Goal: Information Seeking & Learning: Check status

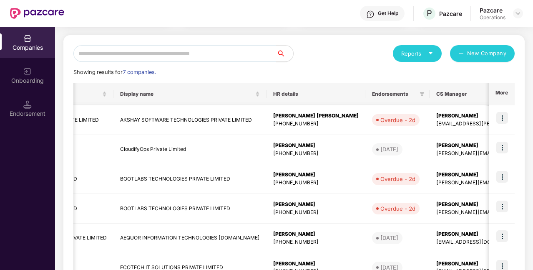
scroll to position [0, 101]
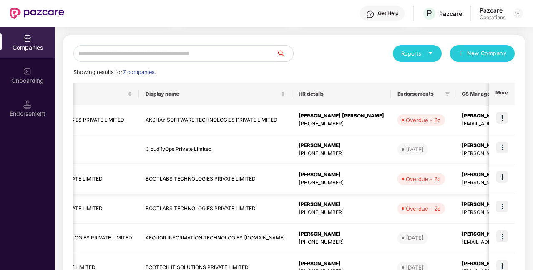
click at [225, 182] on td "BOOTLABS TECHNOLOGIES PRIVATE LIMITED" at bounding box center [215, 179] width 153 height 30
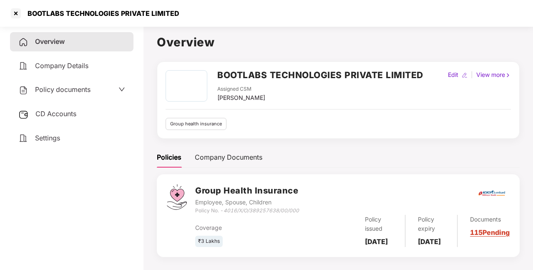
click at [80, 88] on span "Policy documents" at bounding box center [63, 89] width 56 height 8
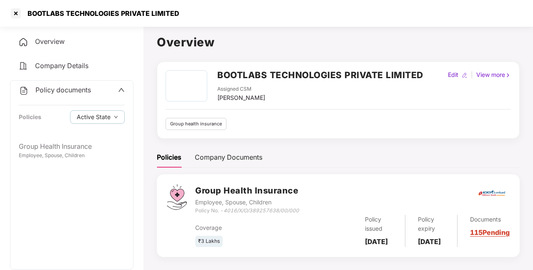
scroll to position [23, 0]
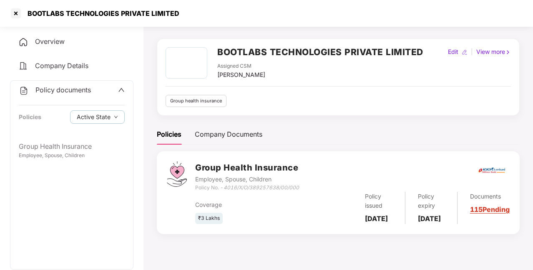
click at [88, 95] on div "Policy documents" at bounding box center [55, 90] width 72 height 11
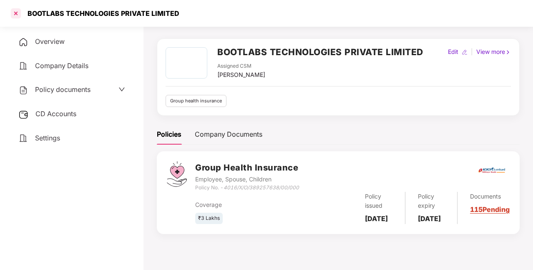
click at [16, 13] on div at bounding box center [15, 13] width 13 height 13
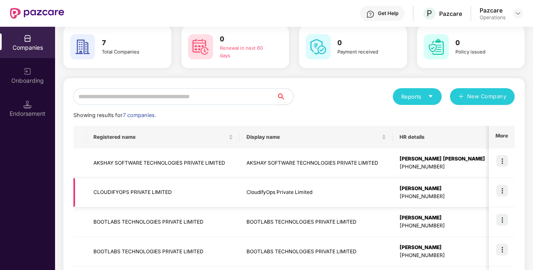
scroll to position [38, 0]
click at [200, 91] on input "text" at bounding box center [174, 96] width 203 height 17
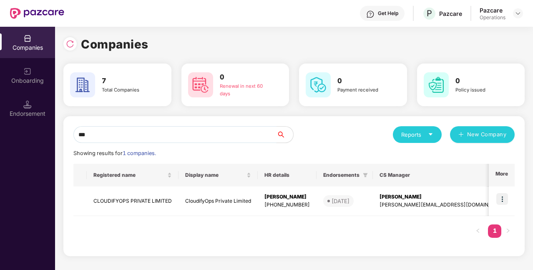
scroll to position [0, 0]
type input "***"
click at [265, 194] on div "[PERSON_NAME]" at bounding box center [287, 197] width 45 height 8
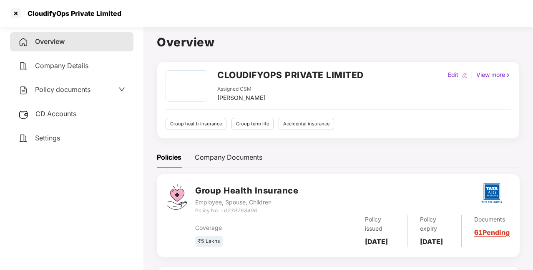
click at [66, 137] on div "Settings" at bounding box center [72, 138] width 124 height 19
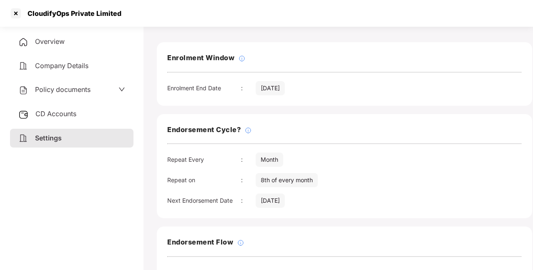
scroll to position [31, 0]
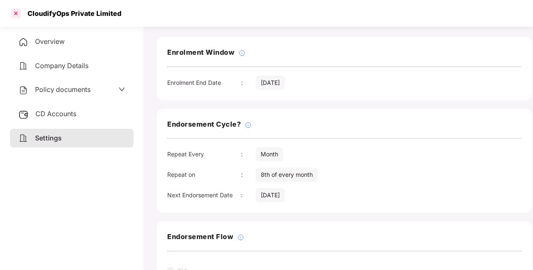
click at [22, 12] on div at bounding box center [15, 13] width 13 height 13
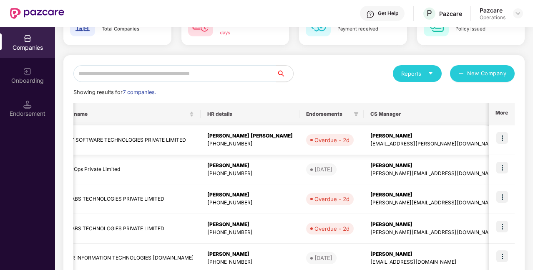
scroll to position [0, 117]
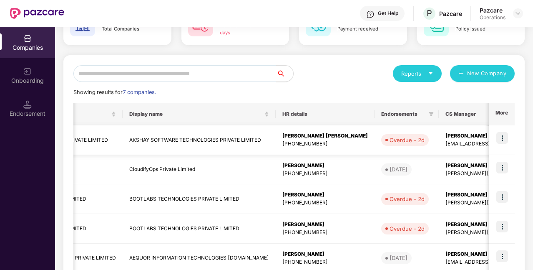
click at [174, 137] on td "AKSHAY SOFTWARE TECHNOLOGIES PRIVATE LIMITED" at bounding box center [199, 140] width 153 height 30
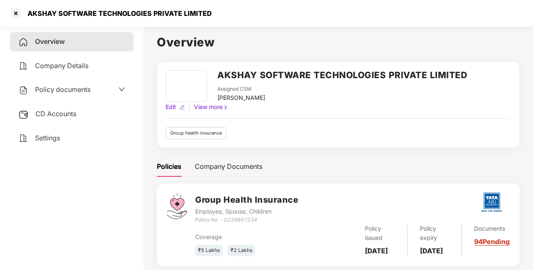
scroll to position [23, 0]
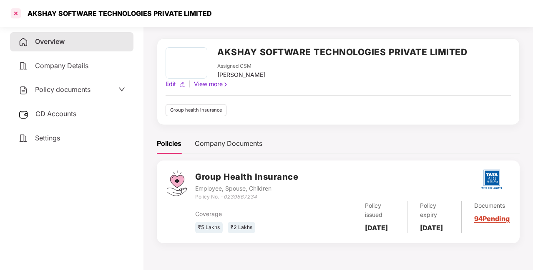
click at [18, 16] on div at bounding box center [15, 13] width 13 height 13
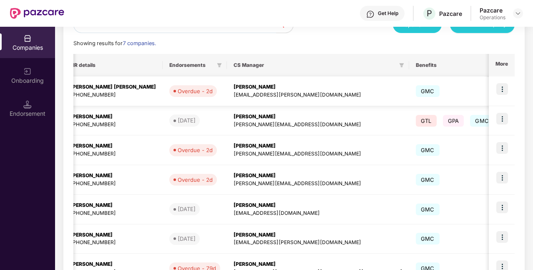
scroll to position [110, 0]
click at [507, 87] on img at bounding box center [503, 89] width 12 height 12
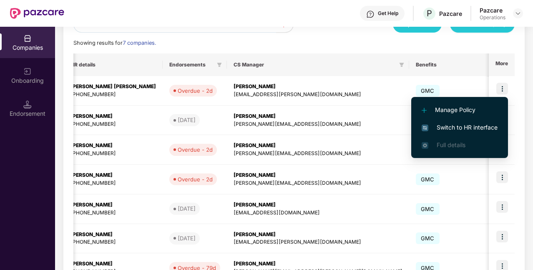
click at [469, 127] on span "Switch to HR interface" at bounding box center [460, 127] width 76 height 9
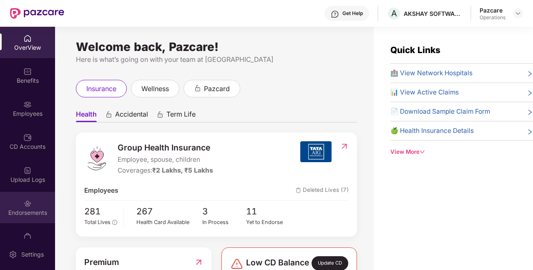
click at [23, 209] on div "Endorsements" at bounding box center [27, 212] width 55 height 8
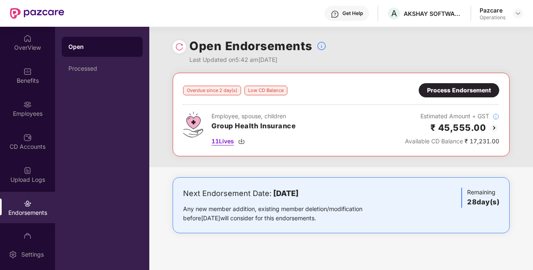
click at [242, 143] on img at bounding box center [241, 141] width 7 height 7
click at [518, 8] on div "Pazcare Operations" at bounding box center [501, 13] width 43 height 15
click at [519, 15] on img at bounding box center [518, 13] width 7 height 7
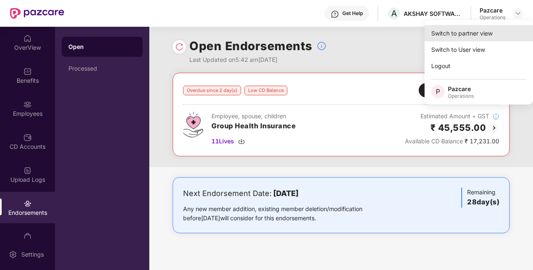
click at [455, 39] on div "Switch to partner view" at bounding box center [479, 33] width 109 height 16
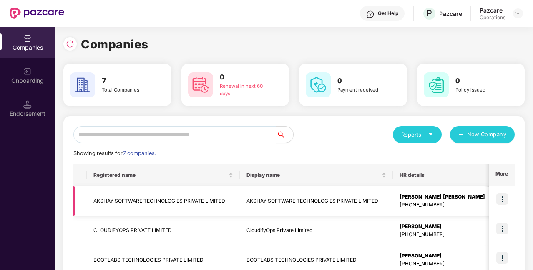
click at [195, 199] on td "AKSHAY SOFTWARE TECHNOLOGIES PRIVATE LIMITED" at bounding box center [163, 201] width 153 height 30
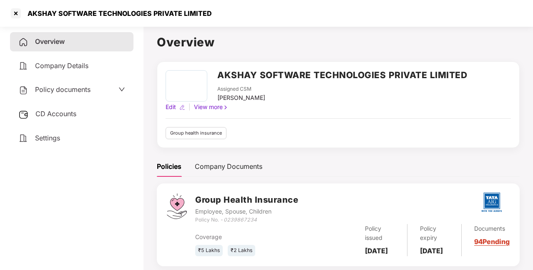
click at [63, 141] on div "Settings" at bounding box center [72, 138] width 124 height 19
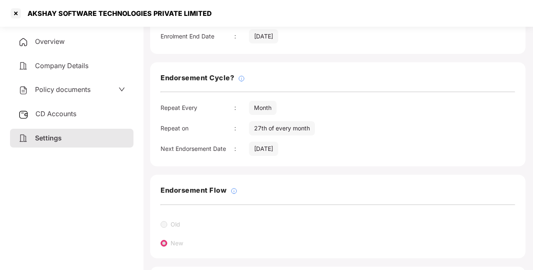
scroll to position [84, 7]
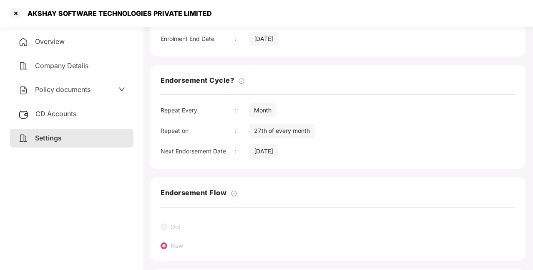
click at [88, 111] on div "CD Accounts" at bounding box center [72, 113] width 124 height 19
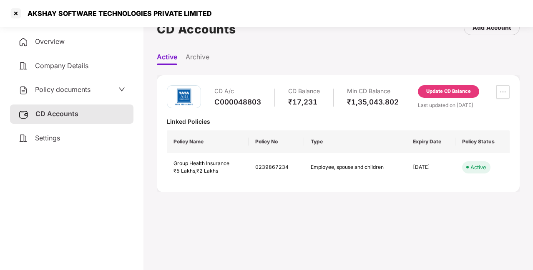
click at [88, 90] on span "Policy documents" at bounding box center [63, 89] width 56 height 8
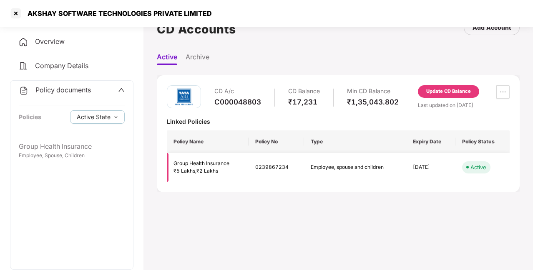
scroll to position [0, 0]
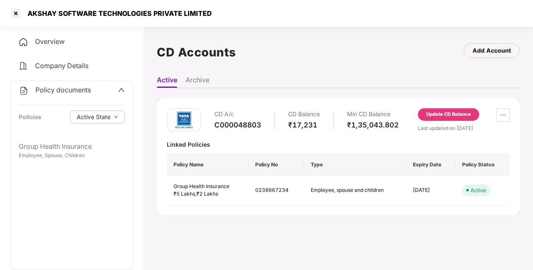
click at [102, 43] on div "Overview" at bounding box center [72, 41] width 124 height 19
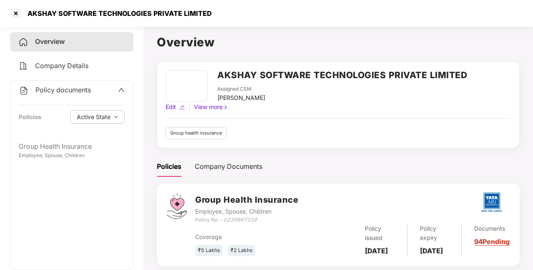
scroll to position [26, 0]
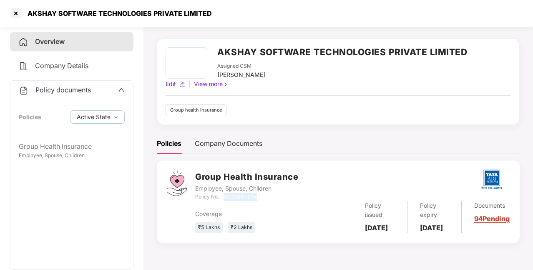
drag, startPoint x: 225, startPoint y: 194, endPoint x: 269, endPoint y: 196, distance: 44.3
click at [269, 196] on div "Policy No. - 0239867234" at bounding box center [246, 197] width 103 height 8
copy icon "0239867234"
drag, startPoint x: 366, startPoint y: 223, endPoint x: 396, endPoint y: 235, distance: 32.9
click at [396, 233] on div "Policy issued [DATE]" at bounding box center [380, 217] width 55 height 32
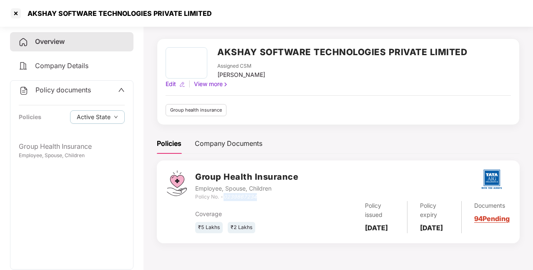
copy b "[DATE]"
drag, startPoint x: 422, startPoint y: 220, endPoint x: 445, endPoint y: 240, distance: 29.6
click at [445, 240] on div "Group Health Insurance Employee, Spouse, Children Policy No. - 0239867234 Cover…" at bounding box center [338, 201] width 363 height 82
copy b "[DATE]"
click at [19, 14] on div at bounding box center [15, 13] width 13 height 13
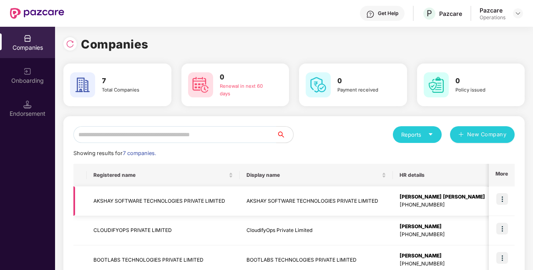
scroll to position [40, 0]
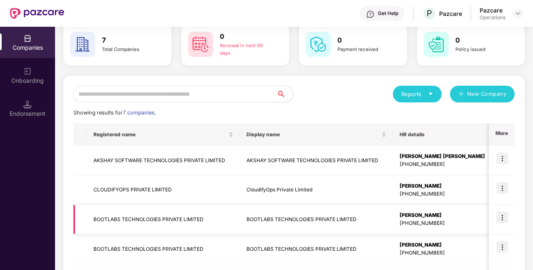
click at [155, 215] on td "BOOTLABS TECHNOLOGIES PRIVATE LIMITED" at bounding box center [163, 220] width 153 height 30
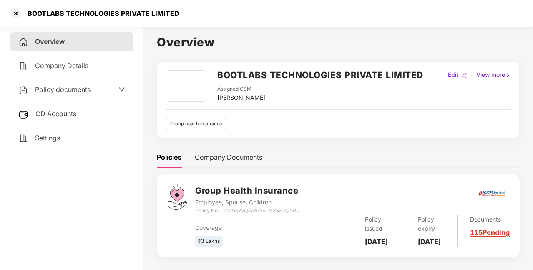
click at [74, 139] on div "Settings" at bounding box center [72, 138] width 124 height 19
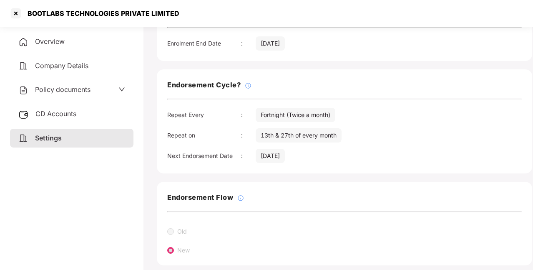
scroll to position [82, 0]
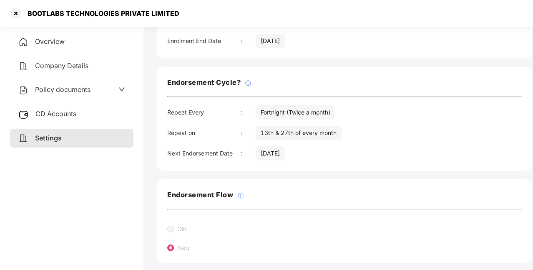
click at [87, 50] on div "Overview" at bounding box center [72, 41] width 124 height 19
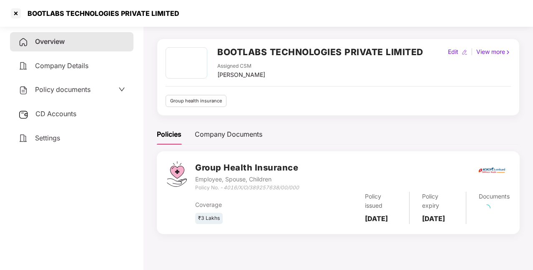
scroll to position [23, 0]
drag, startPoint x: 363, startPoint y: 216, endPoint x: 395, endPoint y: 228, distance: 33.9
click at [395, 224] on div "Policy issued [DATE]" at bounding box center [379, 208] width 53 height 32
copy b "[DATE]"
drag, startPoint x: 419, startPoint y: 215, endPoint x: 447, endPoint y: 234, distance: 33.8
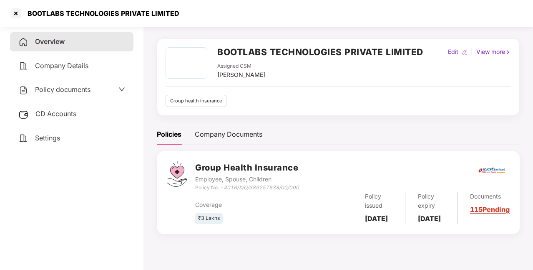
click at [447, 233] on div "Group Health Insurance Employee, Spouse, Children Policy No. - 4016/X/O/3892576…" at bounding box center [338, 192] width 363 height 82
copy b "[DATE]"
click at [16, 9] on div at bounding box center [15, 13] width 13 height 13
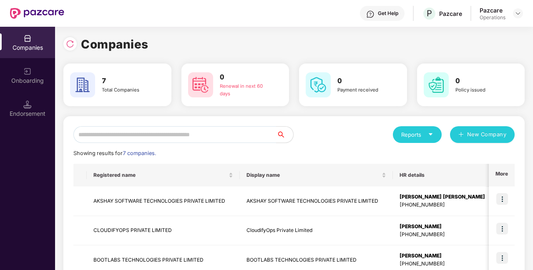
scroll to position [0, 0]
click at [202, 136] on input "text" at bounding box center [174, 134] width 203 height 17
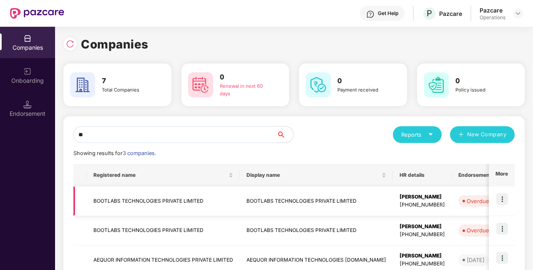
scroll to position [51, 0]
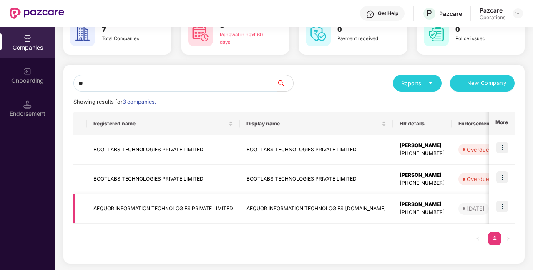
type input "**"
click at [174, 216] on td "AEQUOR INFORMATION TECHNOLOGIES PRIVATE LIMITED" at bounding box center [163, 209] width 153 height 30
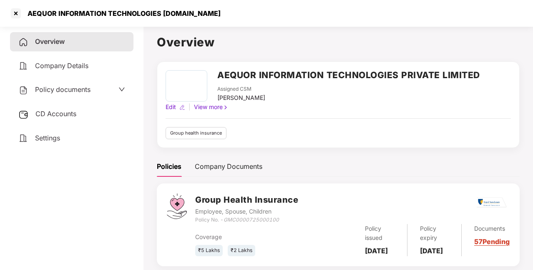
click at [63, 139] on div "Settings" at bounding box center [72, 138] width 124 height 19
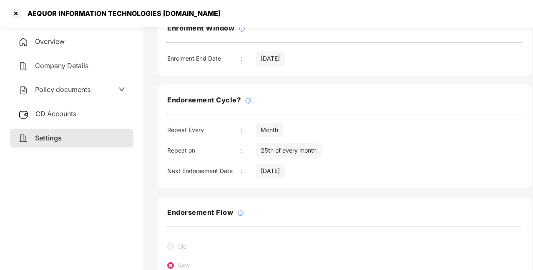
scroll to position [65, 0]
click at [16, 13] on div at bounding box center [15, 13] width 13 height 13
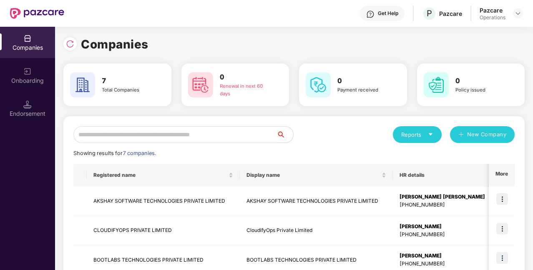
scroll to position [0, 0]
click at [143, 138] on input "text" at bounding box center [174, 134] width 203 height 17
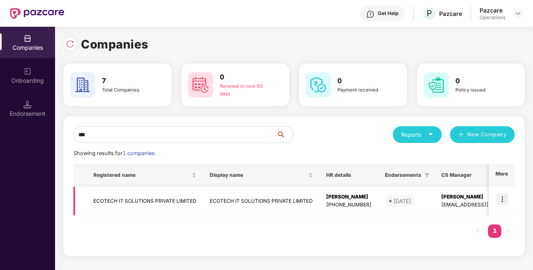
type input "***"
click at [146, 200] on td "ECOTECH IT SOLUTIONS PRIVATE LIMITED" at bounding box center [145, 201] width 116 height 30
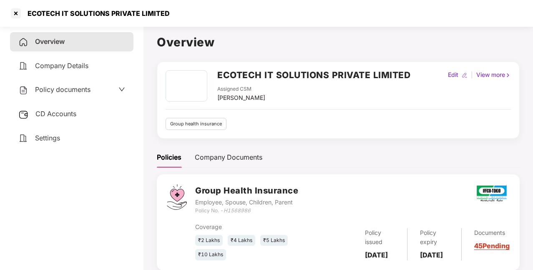
click at [68, 136] on div "Settings" at bounding box center [72, 138] width 124 height 19
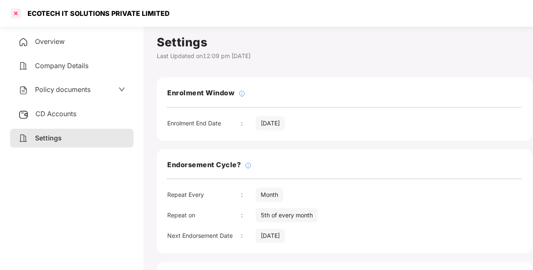
click at [16, 18] on div at bounding box center [15, 13] width 13 height 13
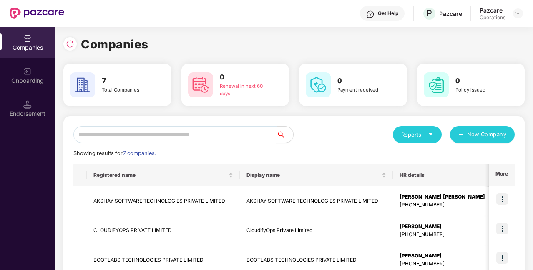
click at [189, 131] on input "text" at bounding box center [174, 134] width 203 height 17
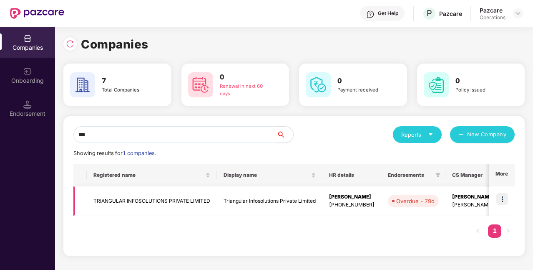
type input "***"
click at [184, 196] on td "TRIANGULAR INFOSOLUTIONS PRIVATE LIMITED" at bounding box center [152, 201] width 130 height 30
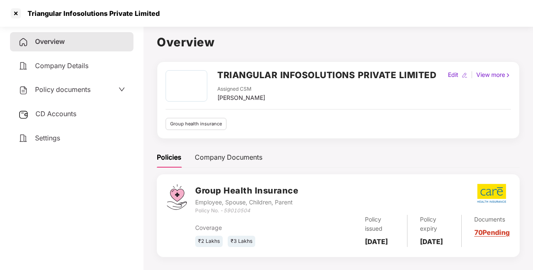
click at [60, 140] on span "Settings" at bounding box center [47, 138] width 25 height 8
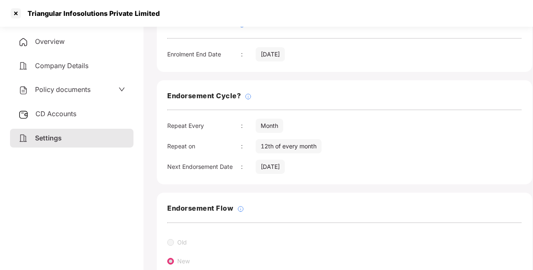
scroll to position [61, 0]
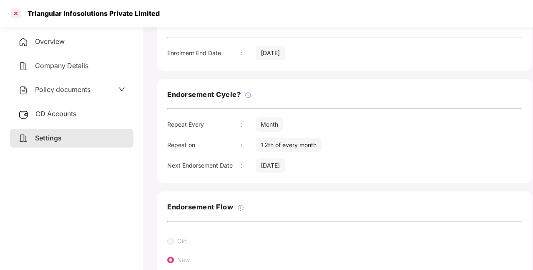
click at [11, 13] on div at bounding box center [15, 13] width 13 height 13
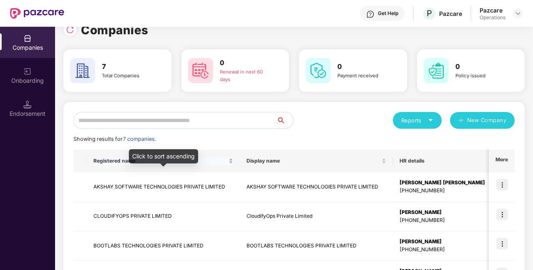
scroll to position [15, 0]
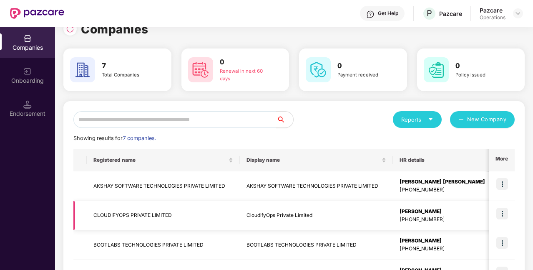
click at [156, 222] on td "CLOUDIFYOPS PRIVATE LIMITED" at bounding box center [163, 216] width 153 height 30
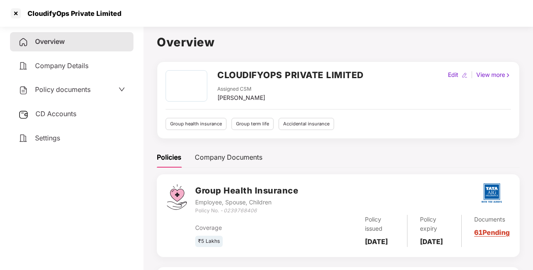
click at [65, 144] on div "Settings" at bounding box center [72, 138] width 124 height 19
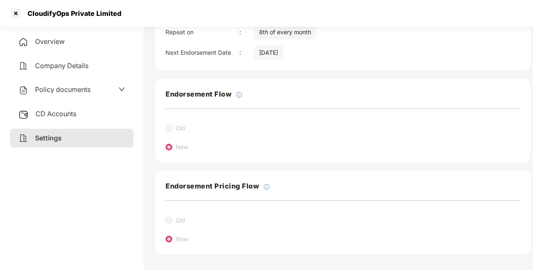
scroll to position [0, 2]
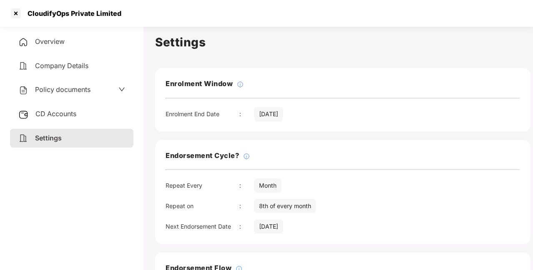
click at [87, 112] on div "CD Accounts" at bounding box center [72, 113] width 124 height 19
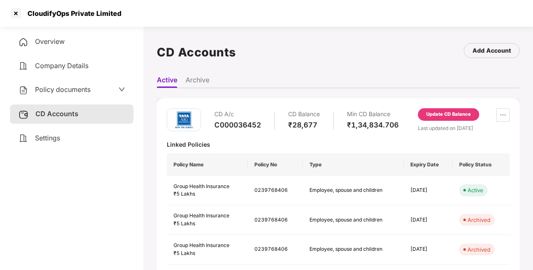
scroll to position [23, 0]
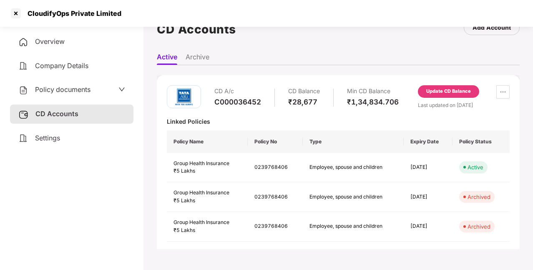
click at [79, 141] on div "Settings" at bounding box center [72, 138] width 124 height 19
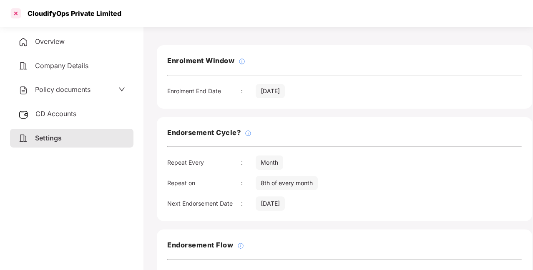
click at [17, 14] on div at bounding box center [15, 13] width 13 height 13
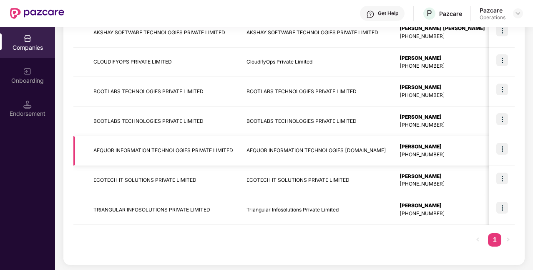
scroll to position [169, 0]
click at [177, 185] on td "ECOTECH IT SOLUTIONS PRIVATE LIMITED" at bounding box center [163, 180] width 153 height 30
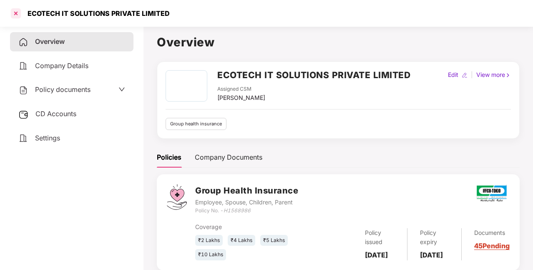
click at [18, 13] on div at bounding box center [15, 13] width 13 height 13
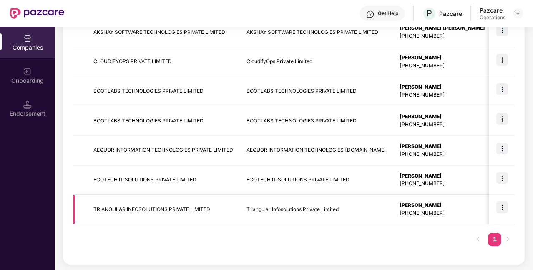
click at [149, 203] on td "TRIANGULAR INFOSOLUTIONS PRIVATE LIMITED" at bounding box center [163, 209] width 153 height 30
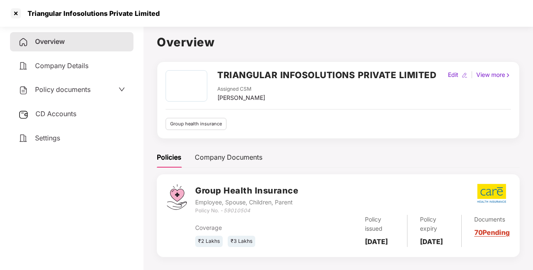
scroll to position [23, 0]
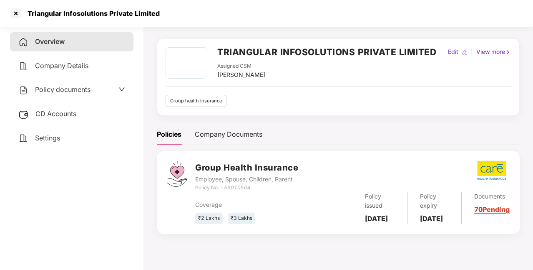
click at [48, 139] on span "Settings" at bounding box center [47, 138] width 25 height 8
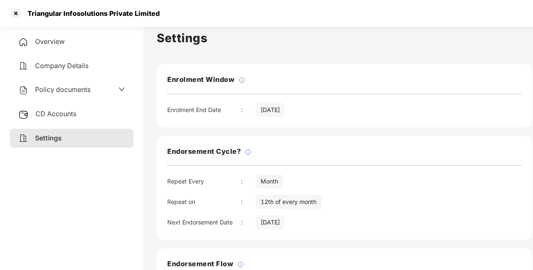
scroll to position [0, 0]
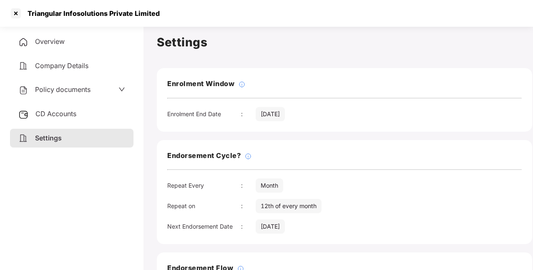
click at [84, 96] on div "Policy documents" at bounding box center [72, 89] width 124 height 19
click at [84, 92] on span "Policy documents" at bounding box center [63, 89] width 56 height 8
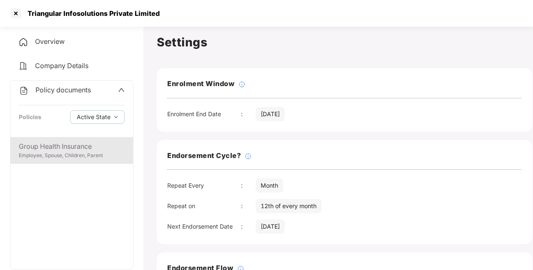
click at [74, 146] on div "Group Health Insurance" at bounding box center [72, 146] width 106 height 10
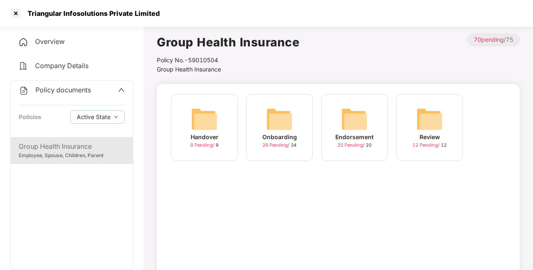
click at [104, 91] on div "Policy documents" at bounding box center [72, 90] width 106 height 11
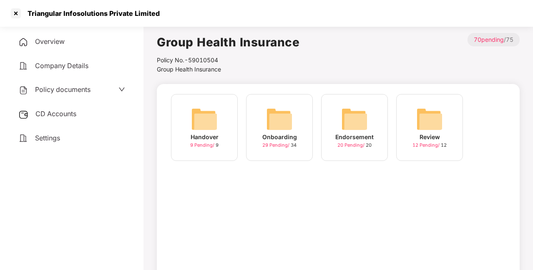
click at [62, 118] on div "CD Accounts" at bounding box center [72, 113] width 124 height 19
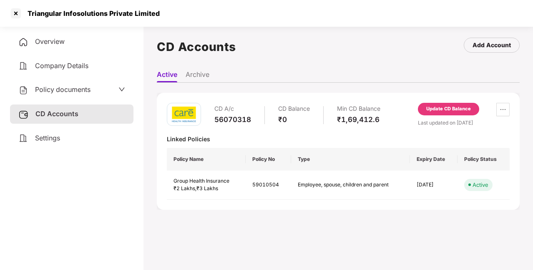
scroll to position [23, 0]
